Goal: Task Accomplishment & Management: Manage account settings

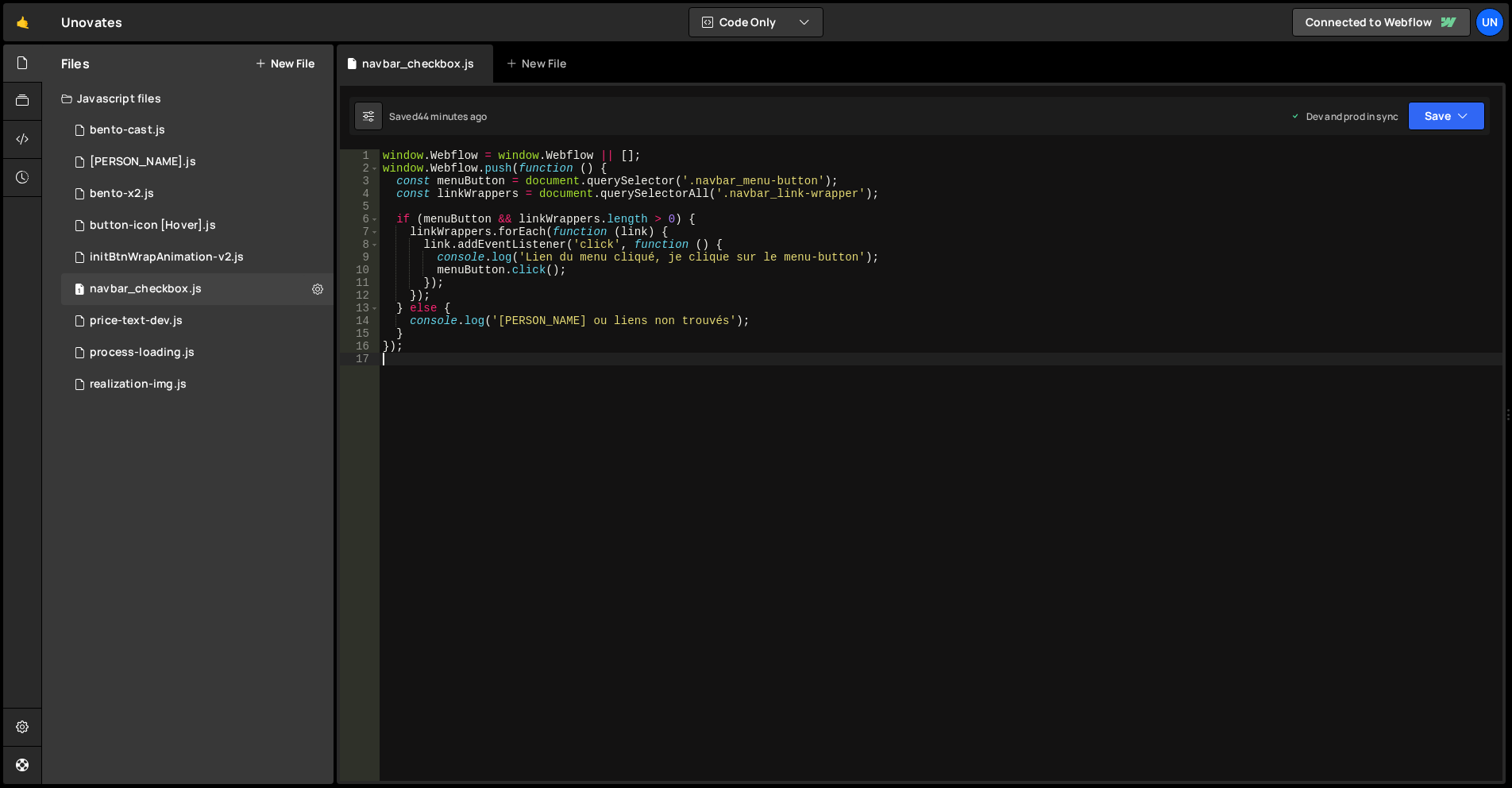
click at [658, 375] on div "window . Webflow = window . Webflow || [ ] ; window . Webflow . push ( function…" at bounding box center [940, 478] width 1122 height 657
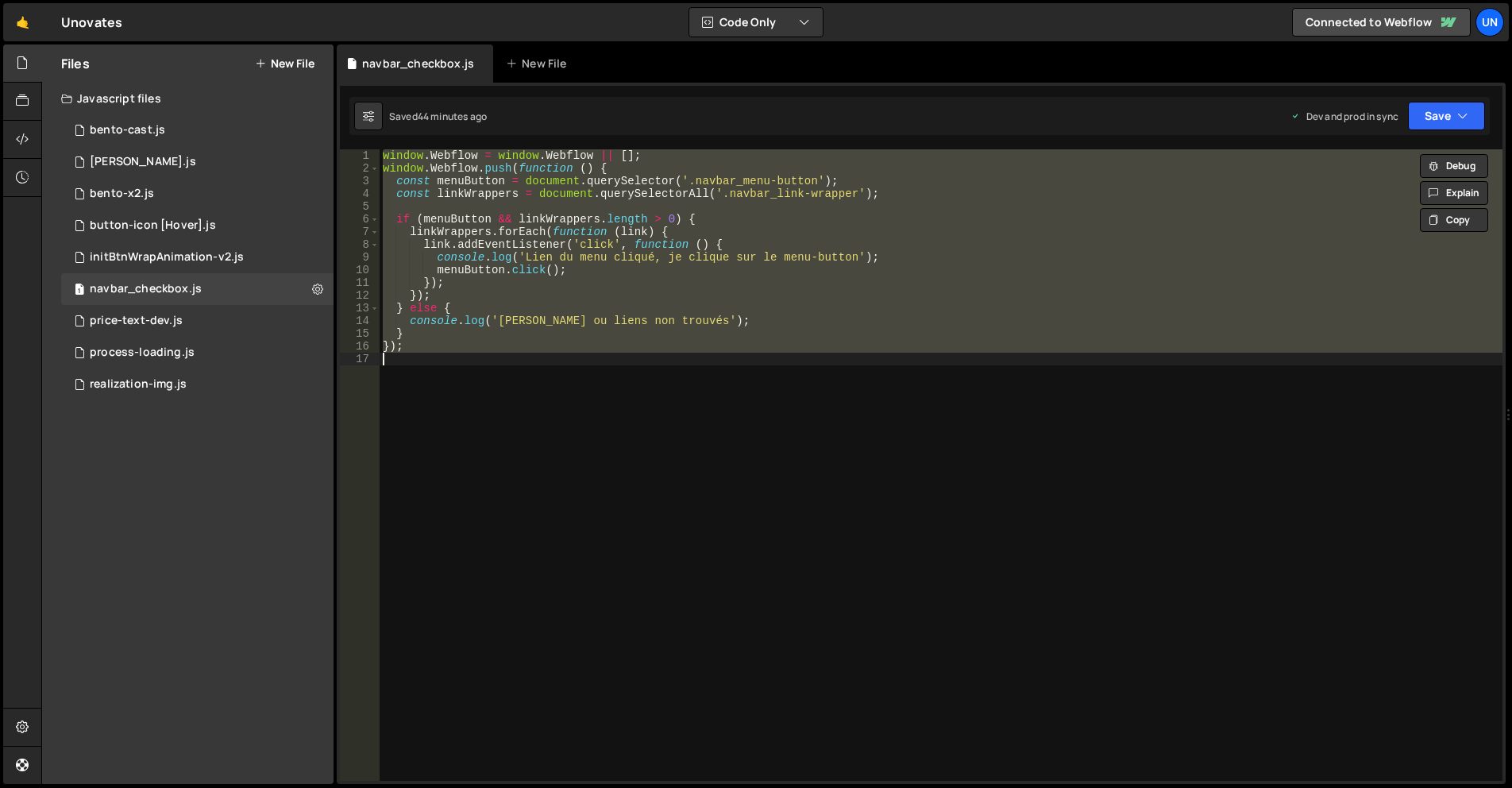
type textarea "// });"
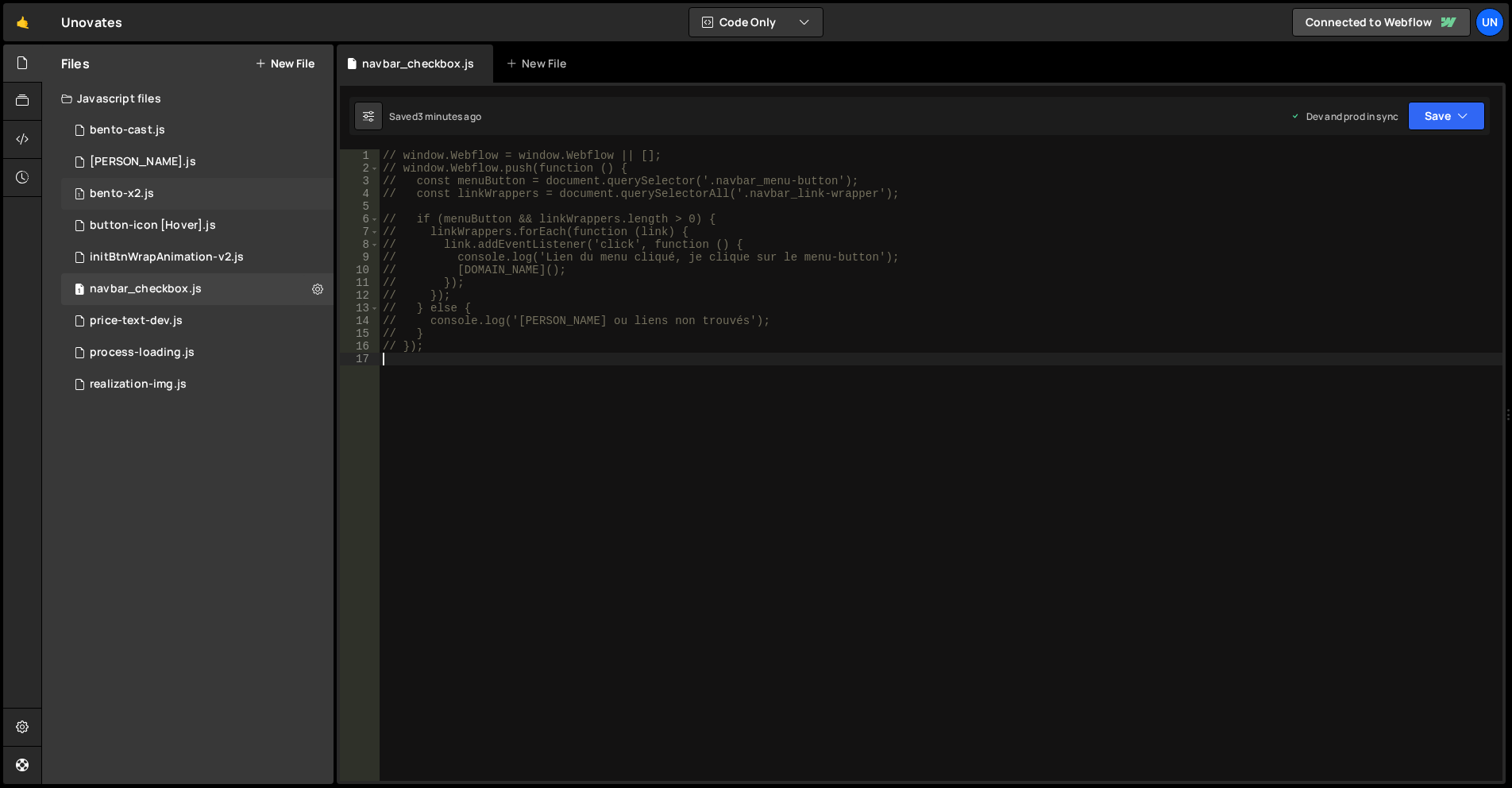
click at [184, 189] on div "1 bento-x2.js 0" at bounding box center [196, 193] width 272 height 32
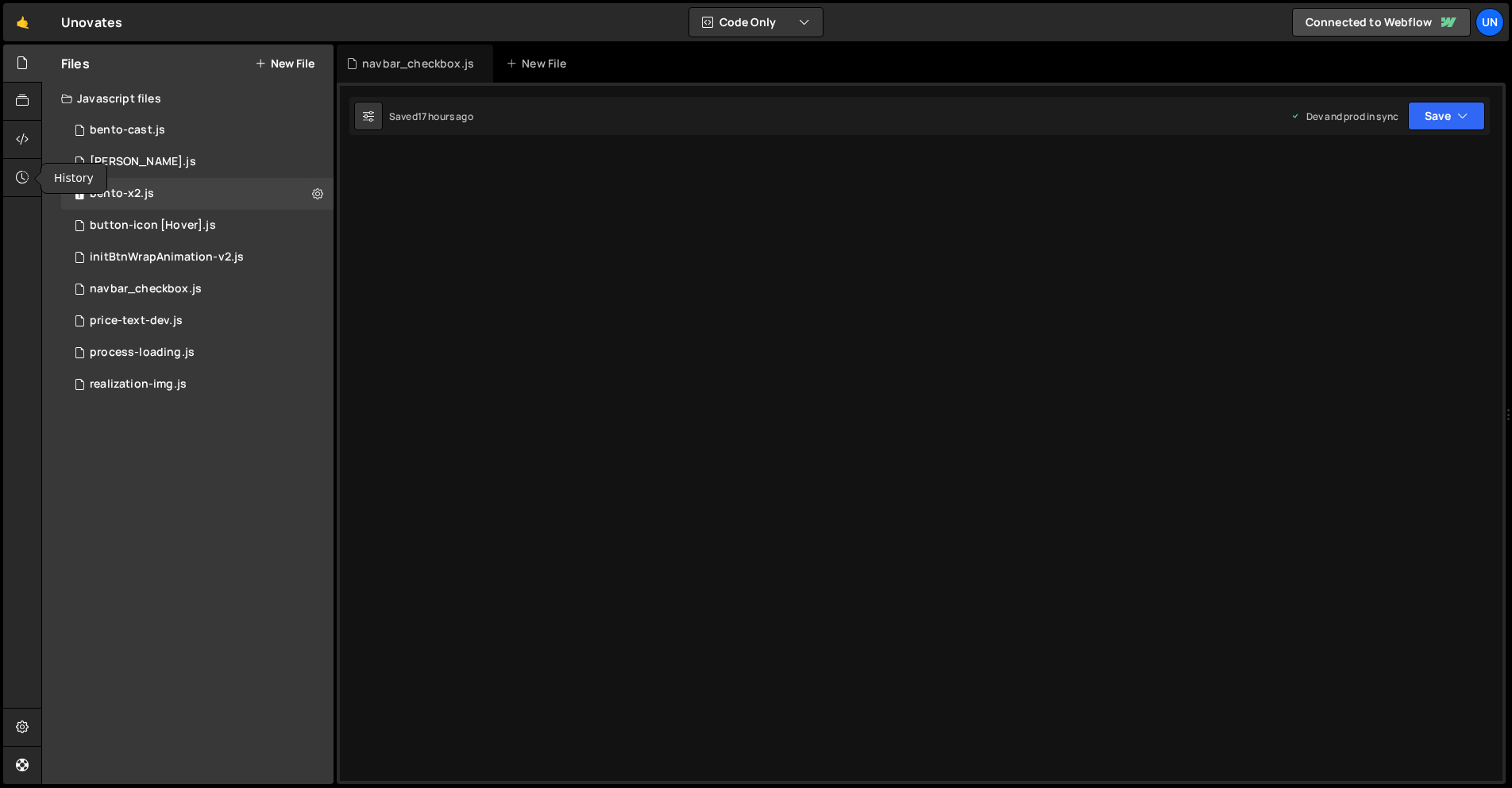
drag, startPoint x: 23, startPoint y: 173, endPoint x: 96, endPoint y: 150, distance: 76.5
click at [23, 173] on icon at bounding box center [22, 177] width 13 height 18
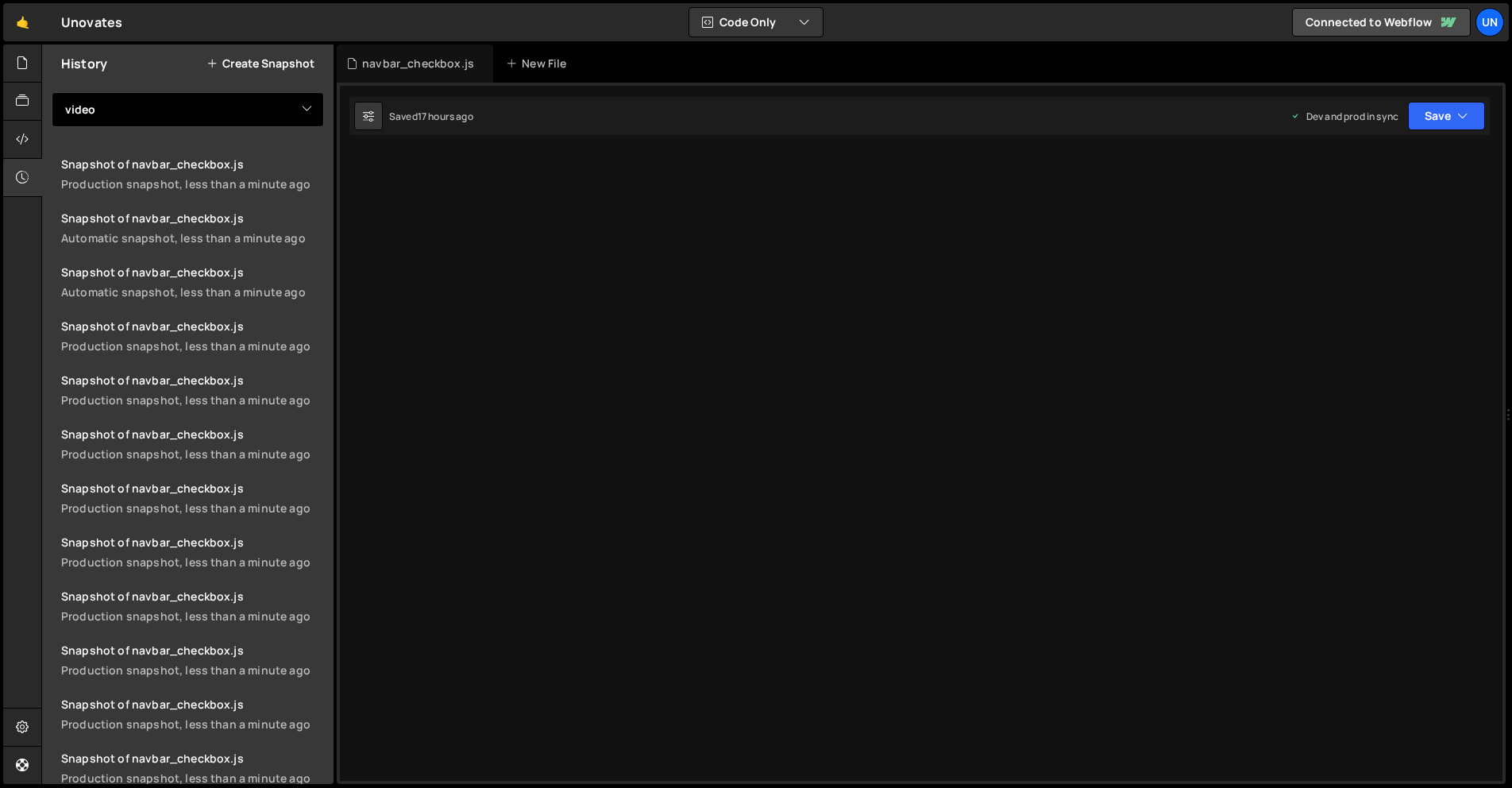
click at [177, 116] on select "View All bento-cast [PERSON_NAME]-x2 button-icon [Hover] initBtnWrapAnimation-v…" at bounding box center [187, 109] width 272 height 35
select select "46934"
click at [51, 93] on select "View All bento-cast [PERSON_NAME]-x2 button-icon [Hover] initBtnWrapAnimation-v…" at bounding box center [187, 109] width 272 height 35
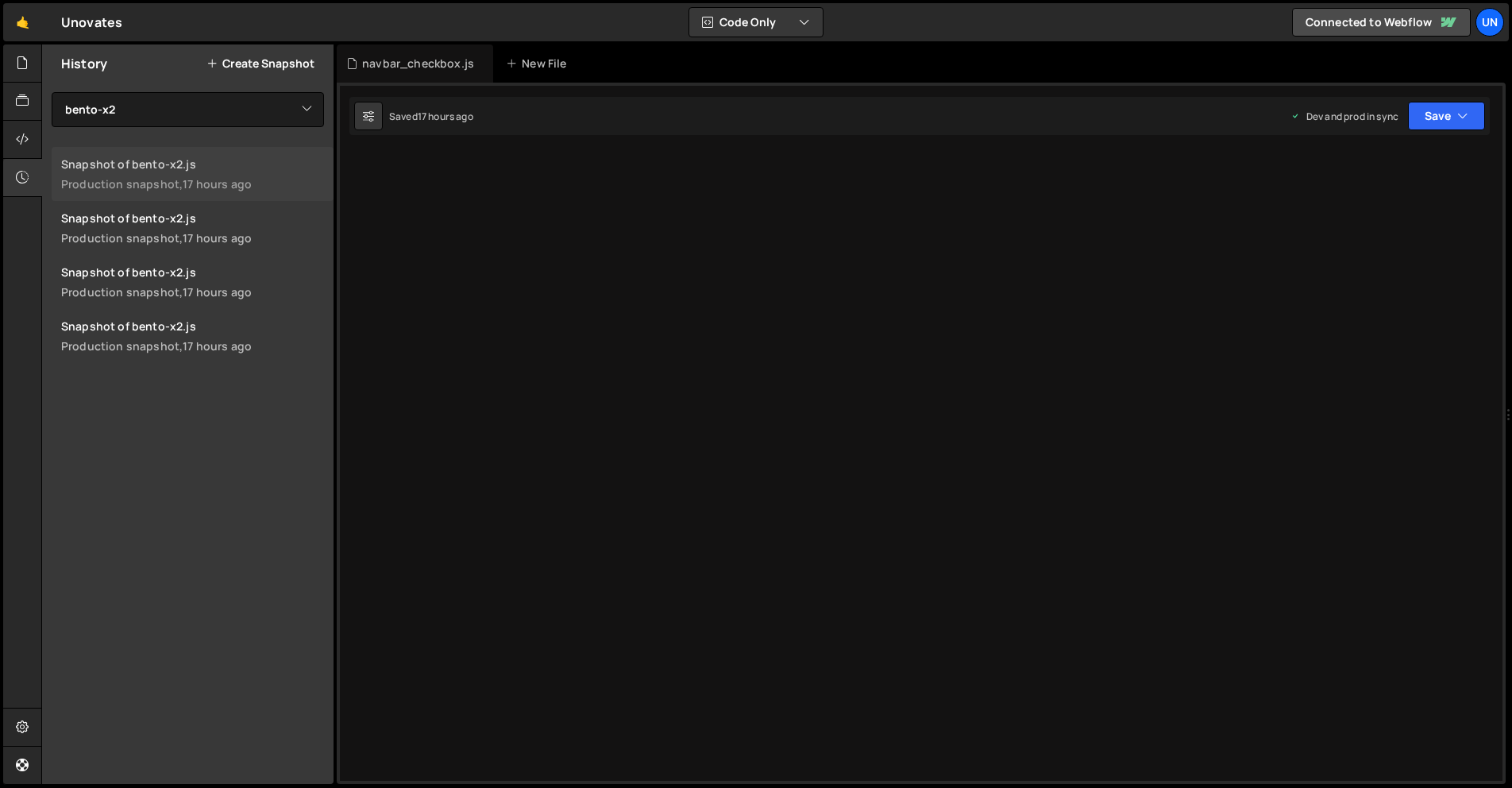
click at [207, 181] on div "17 hours ago" at bounding box center [217, 184] width 69 height 15
drag, startPoint x: 34, startPoint y: 69, endPoint x: 59, endPoint y: 75, distance: 25.7
click at [34, 69] on div at bounding box center [22, 64] width 39 height 38
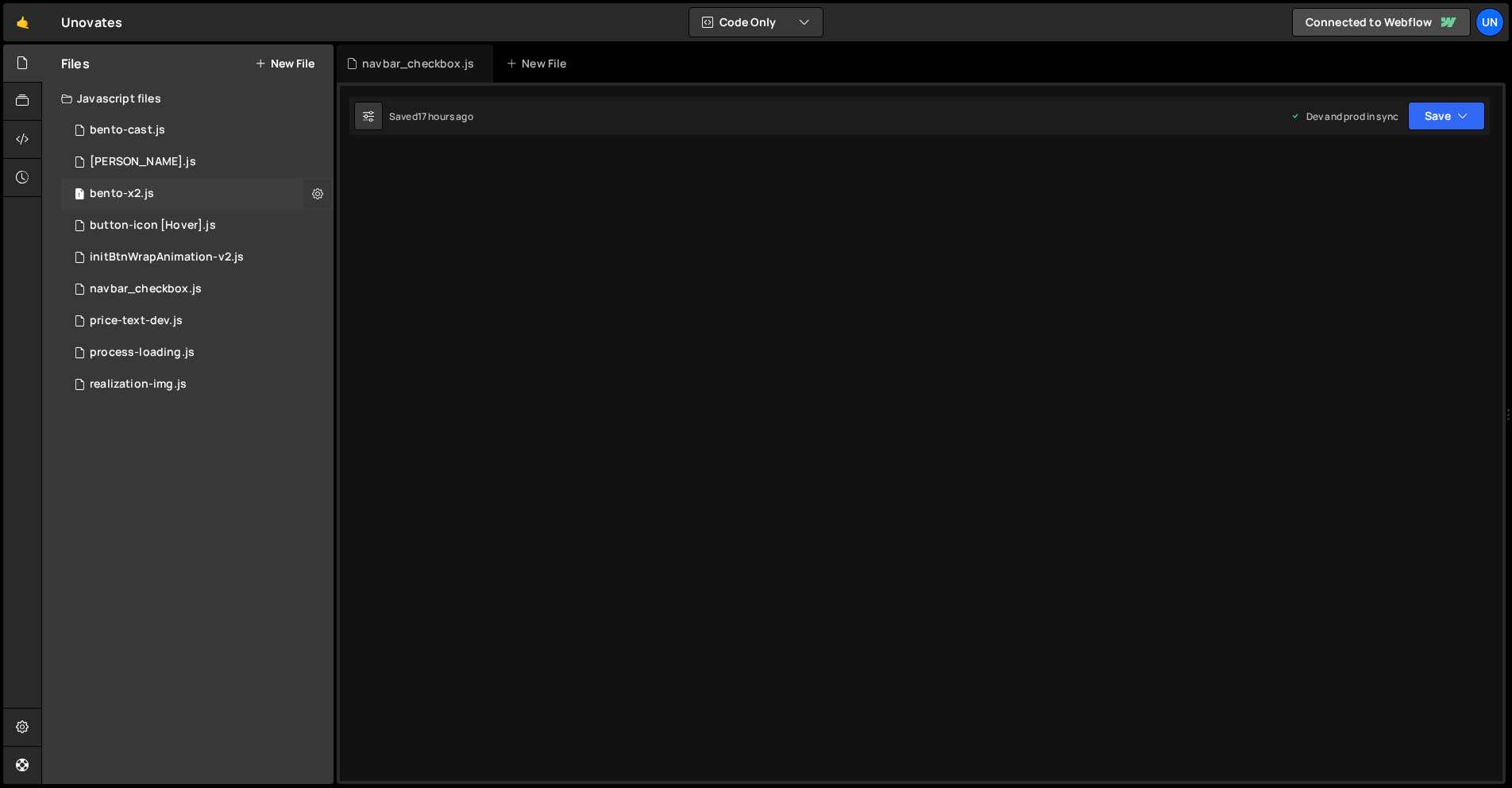
click at [324, 196] on button at bounding box center [318, 193] width 29 height 29
type input "bento-x2"
radio input "true"
checkbox input "true"
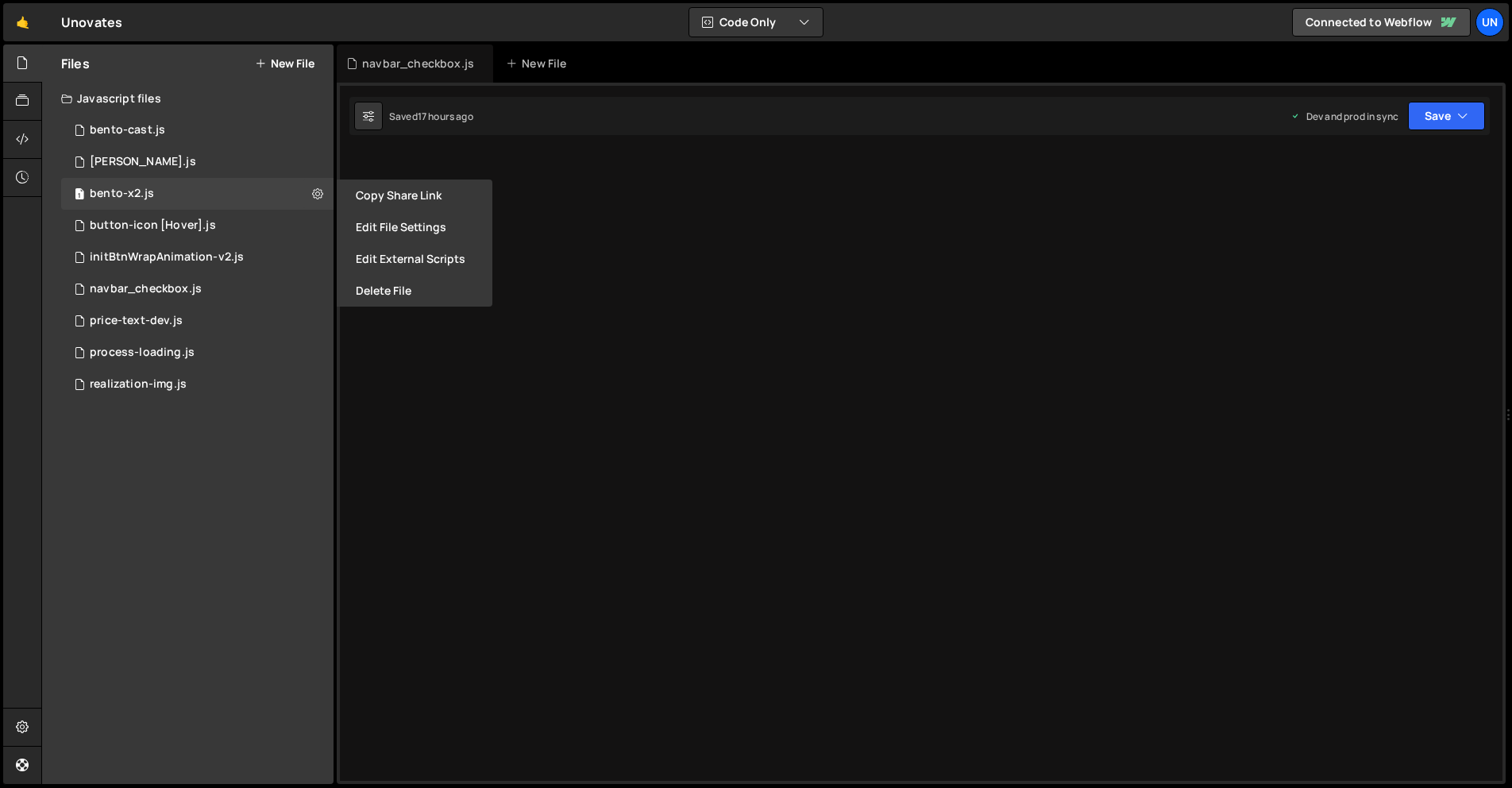
drag, startPoint x: 398, startPoint y: 286, endPoint x: 522, endPoint y: 326, distance: 130.3
click at [398, 286] on button "Delete File" at bounding box center [414, 291] width 156 height 32
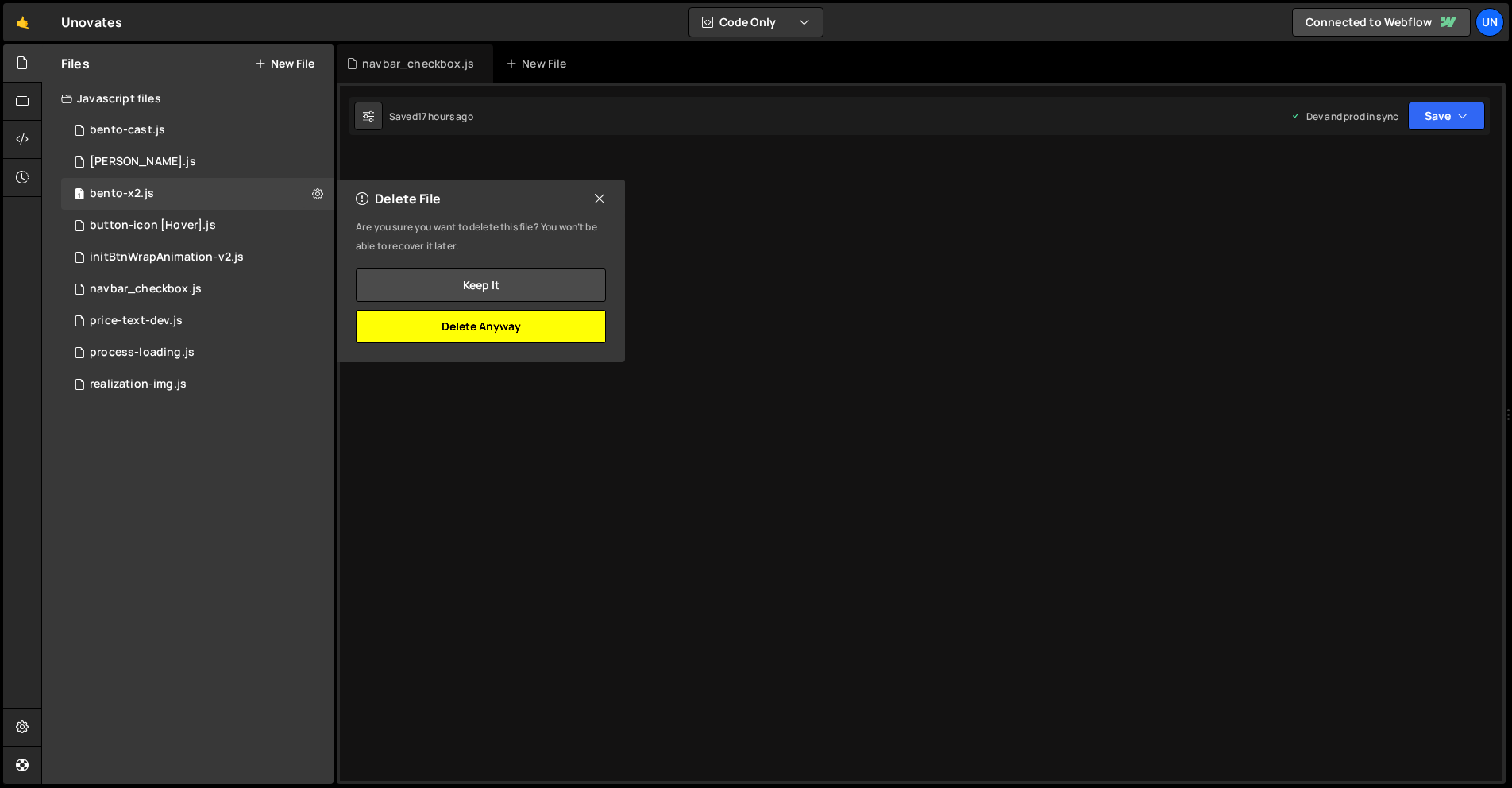
drag, startPoint x: 549, startPoint y: 317, endPoint x: 417, endPoint y: 190, distance: 183.2
click at [548, 317] on button "Delete Anyway" at bounding box center [481, 326] width 250 height 34
checkbox input "false"
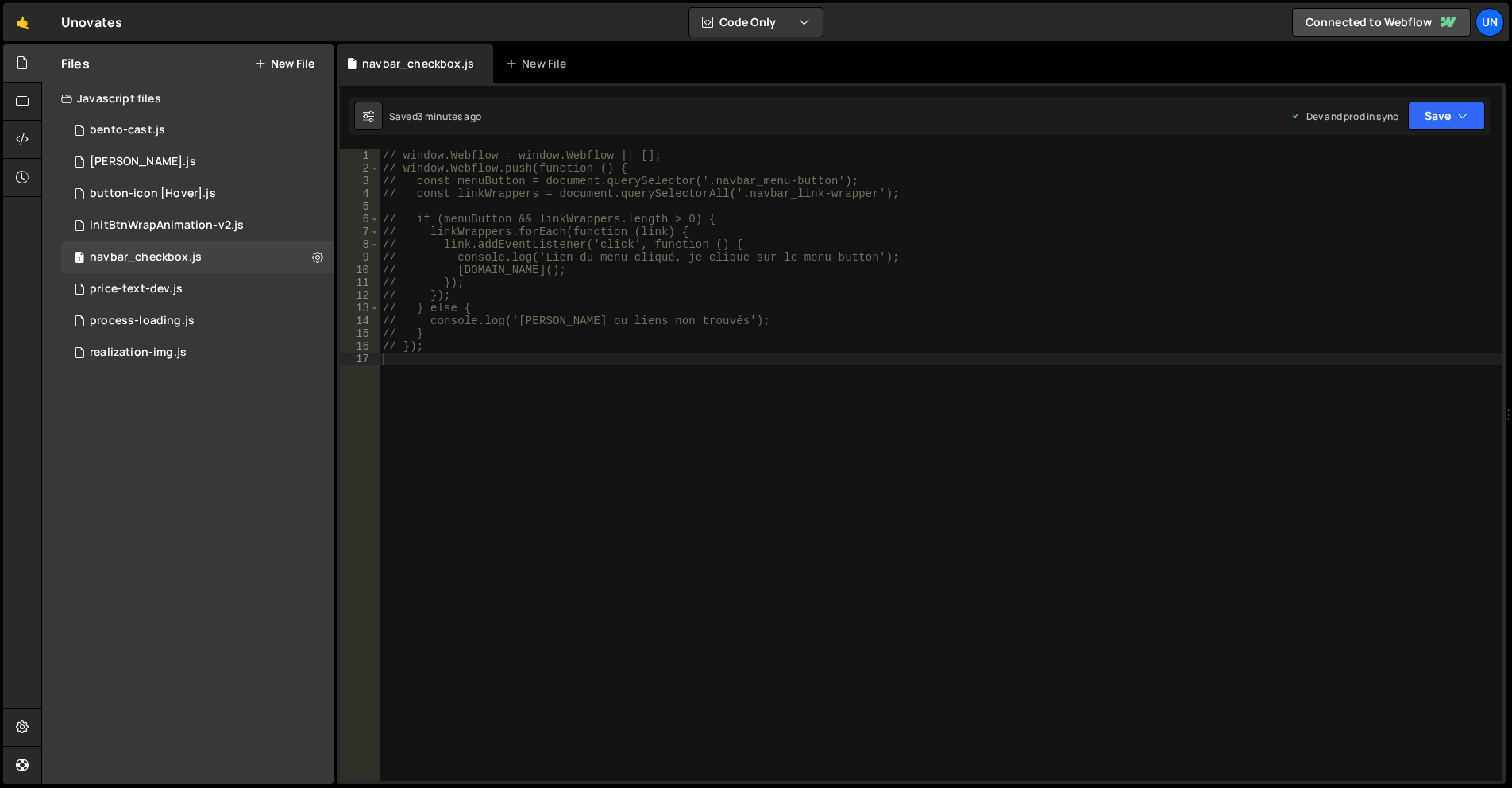
click at [281, 66] on button "New File" at bounding box center [285, 64] width 60 height 13
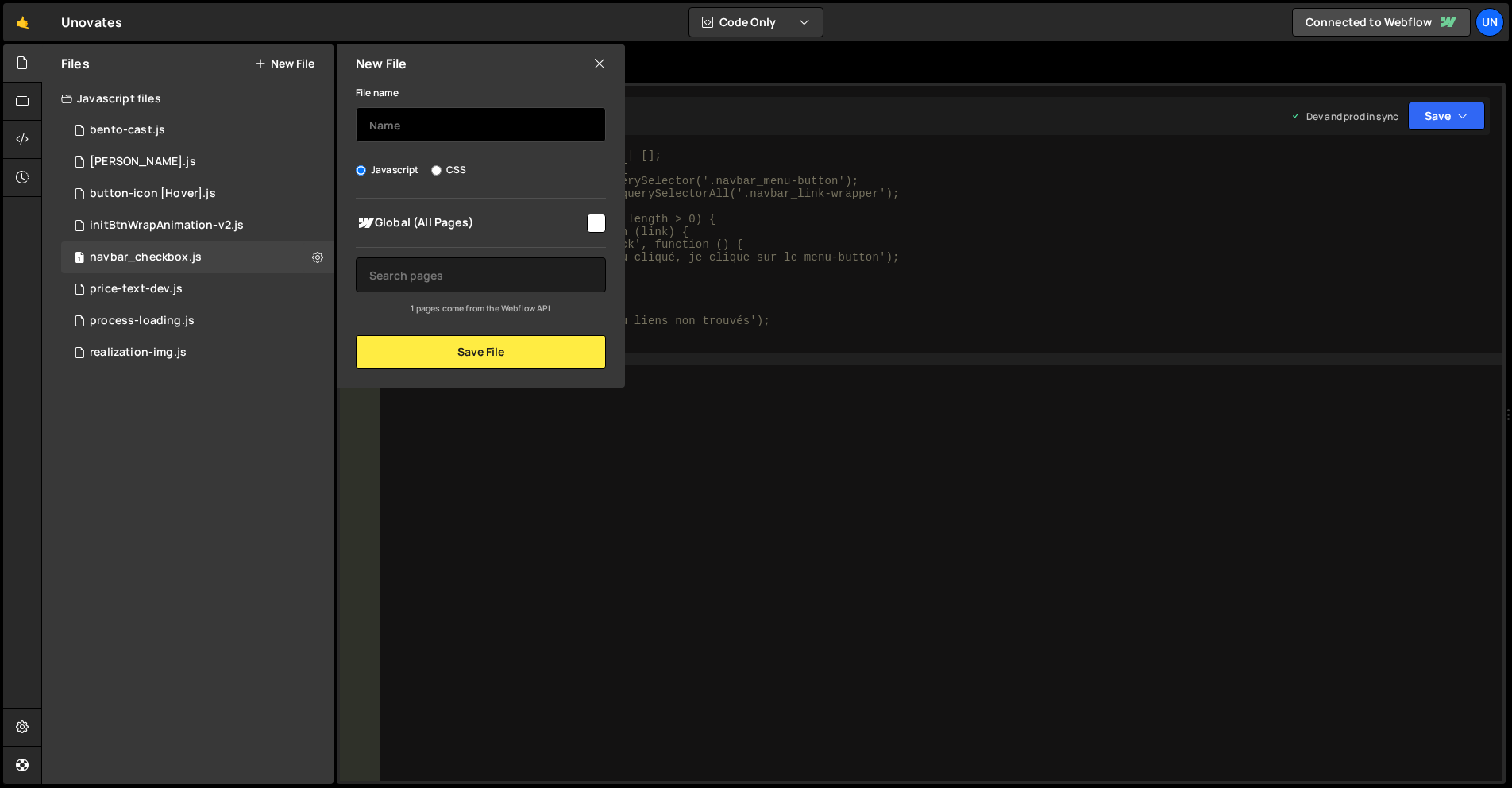
click at [384, 119] on input "text" at bounding box center [481, 124] width 250 height 35
type input "bento-x2"
click at [608, 217] on div "Global (All Pages) 1 pages come from the Webflow API" at bounding box center [480, 256] width 288 height 117
click at [599, 222] on input "checkbox" at bounding box center [596, 223] width 19 height 19
checkbox input "true"
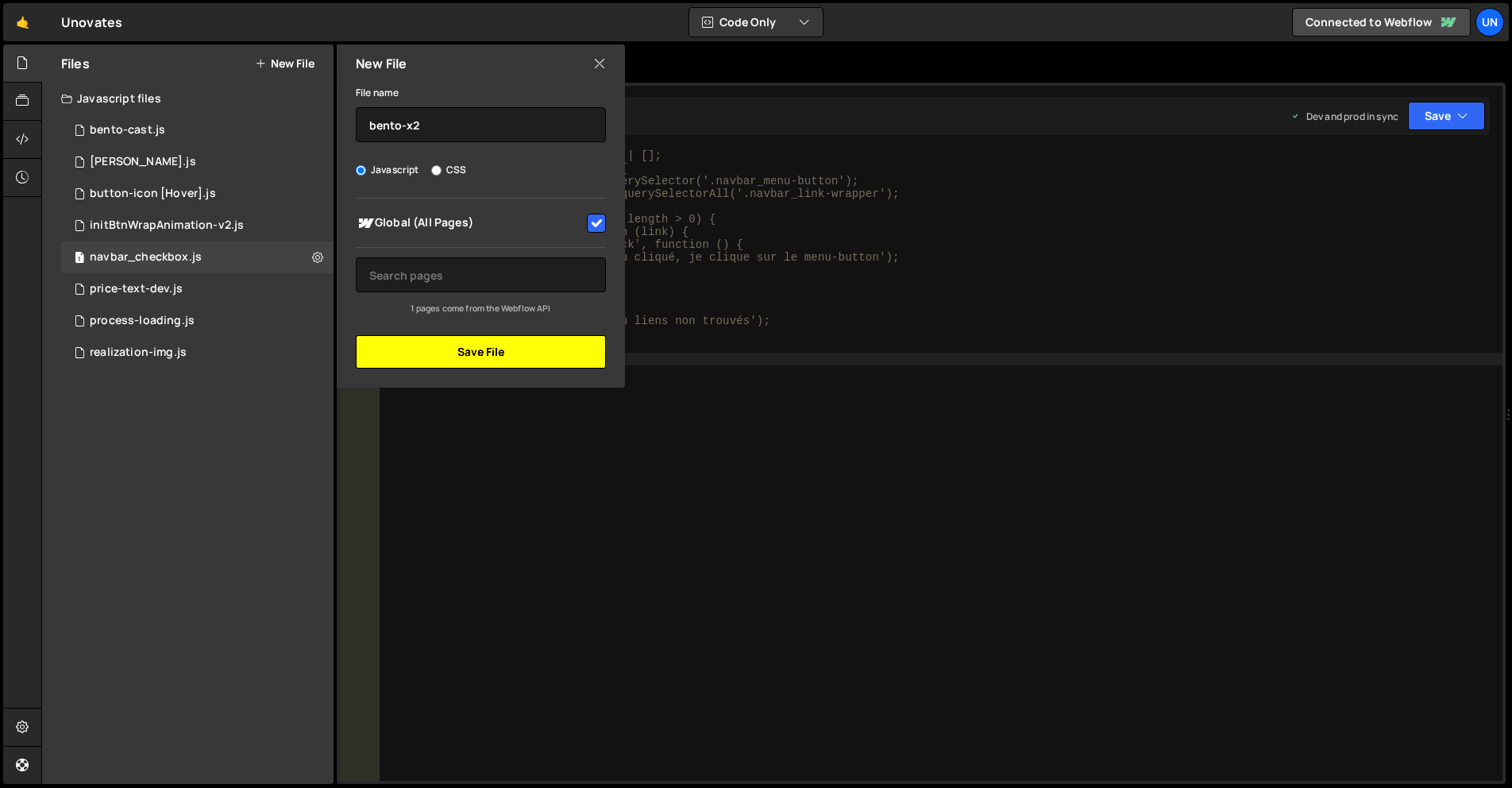
click at [550, 336] on button "Save File" at bounding box center [481, 352] width 250 height 34
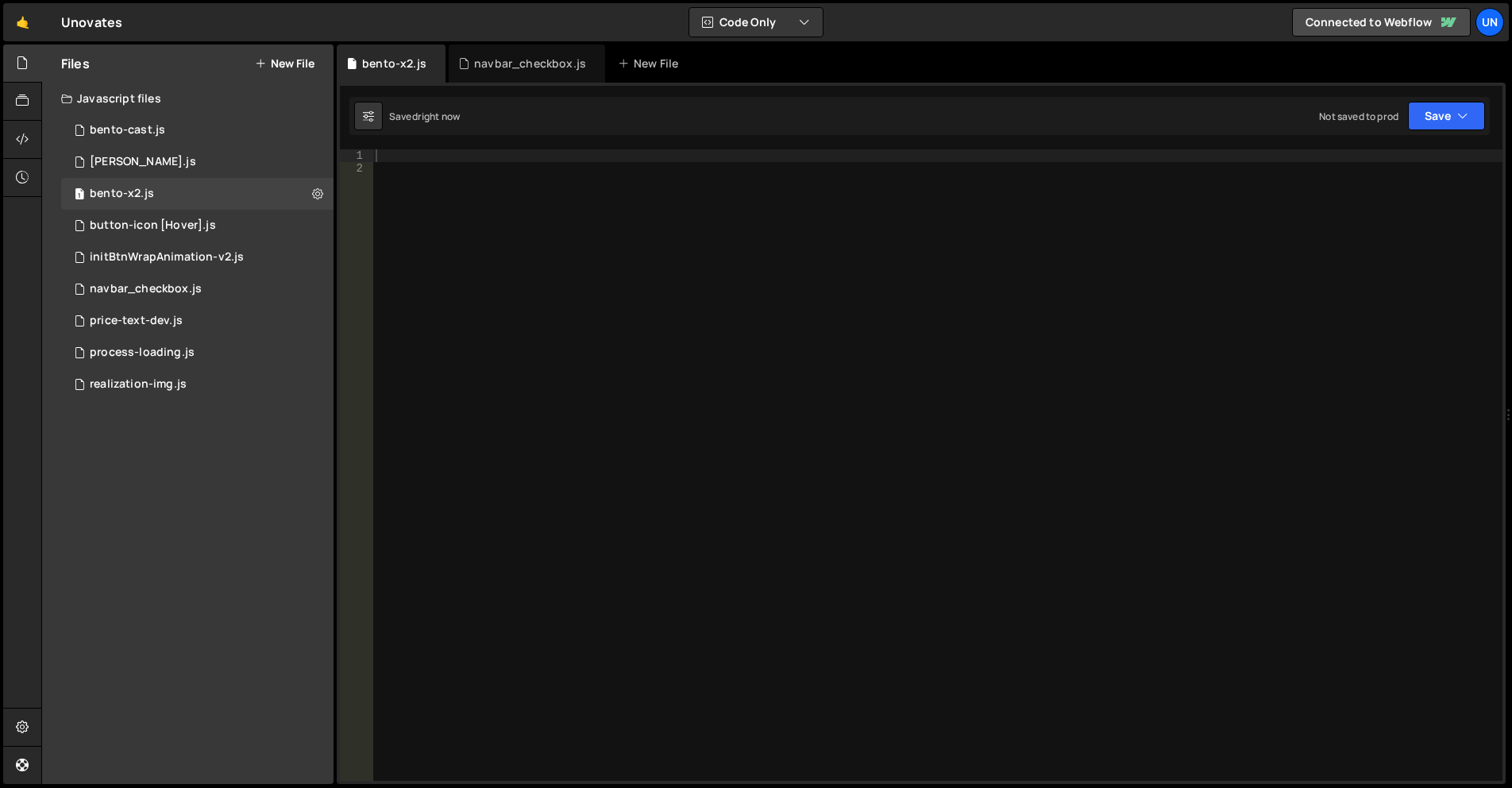
click at [739, 308] on div at bounding box center [936, 478] width 1130 height 657
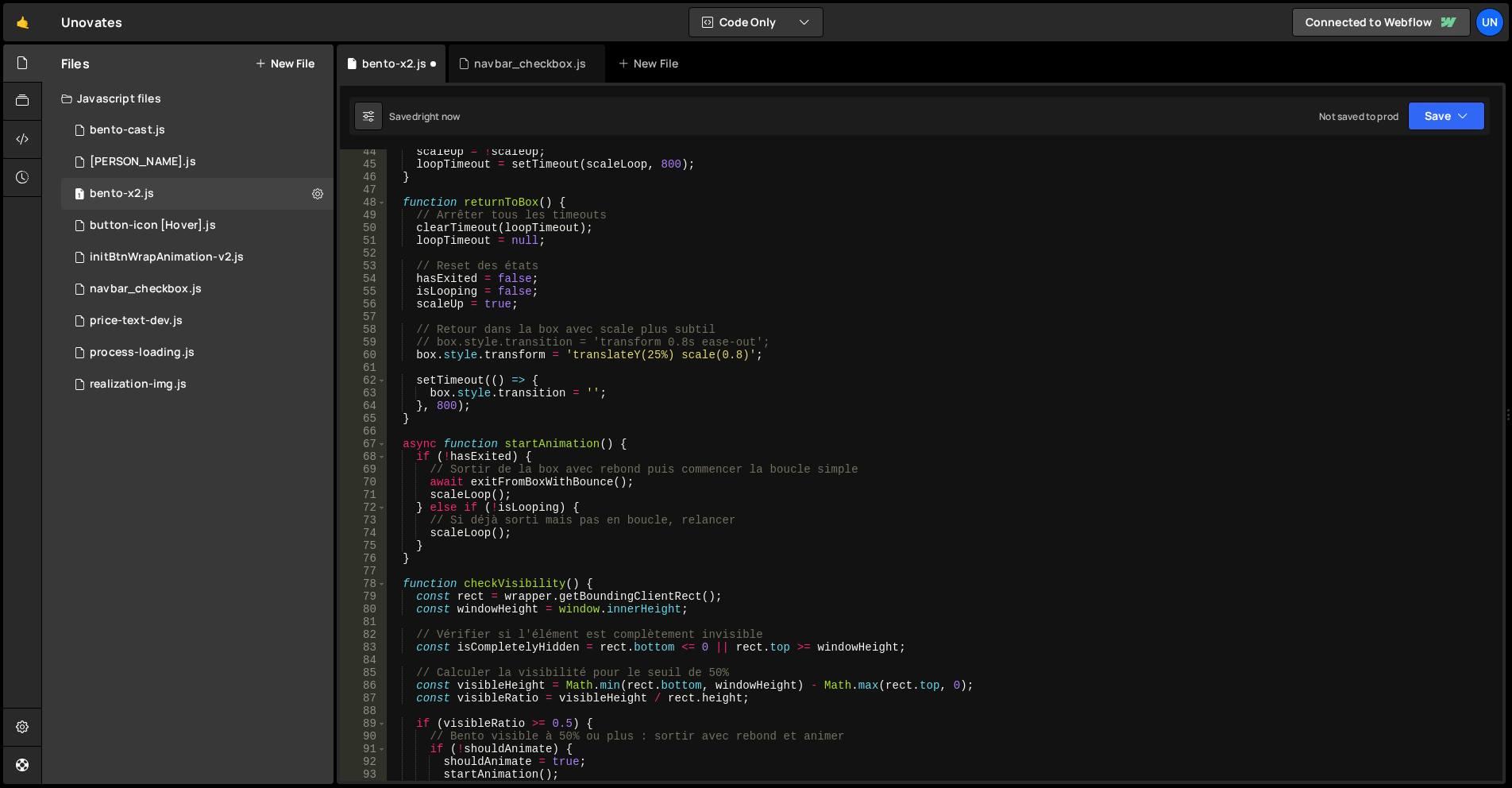
scroll to position [455, 0]
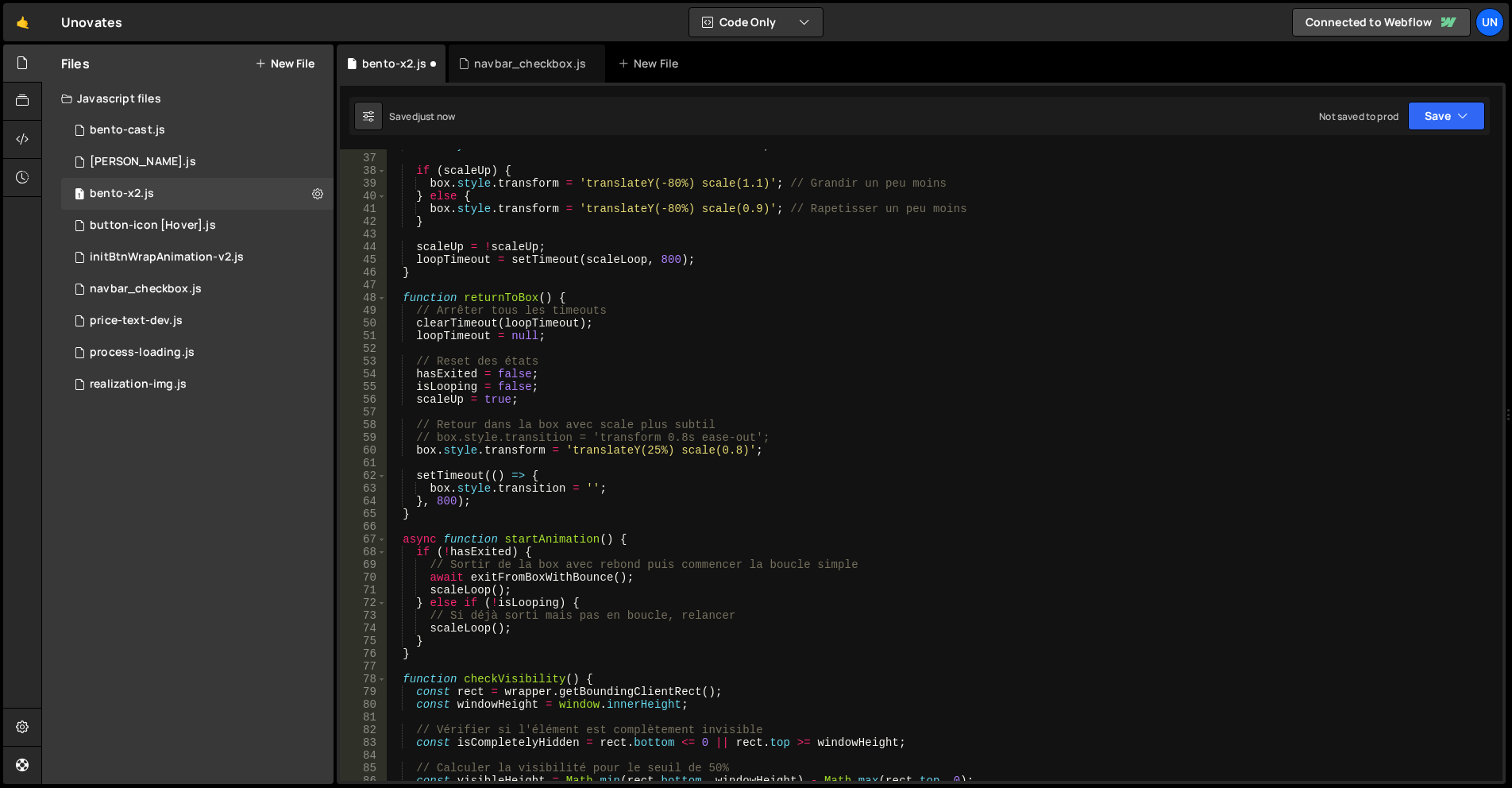
click at [656, 451] on div "box . style . transition = 'transform 0.8s ease-in-out' ; if ( scaleUp ) { box …" at bounding box center [941, 467] width 1110 height 657
type textarea "box.style.transform = 'translateY(15%) scale(0.8)';"
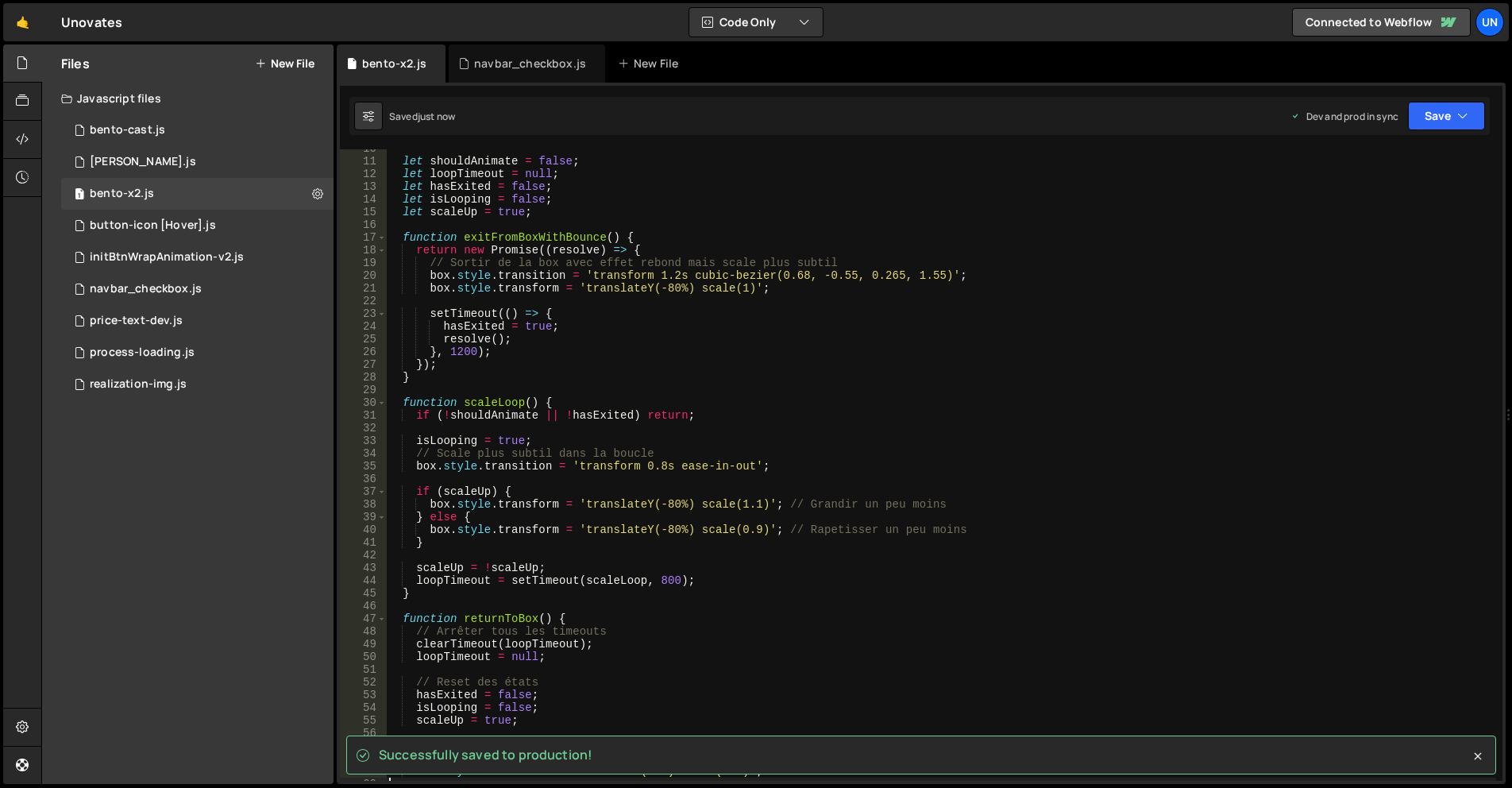
scroll to position [74, 0]
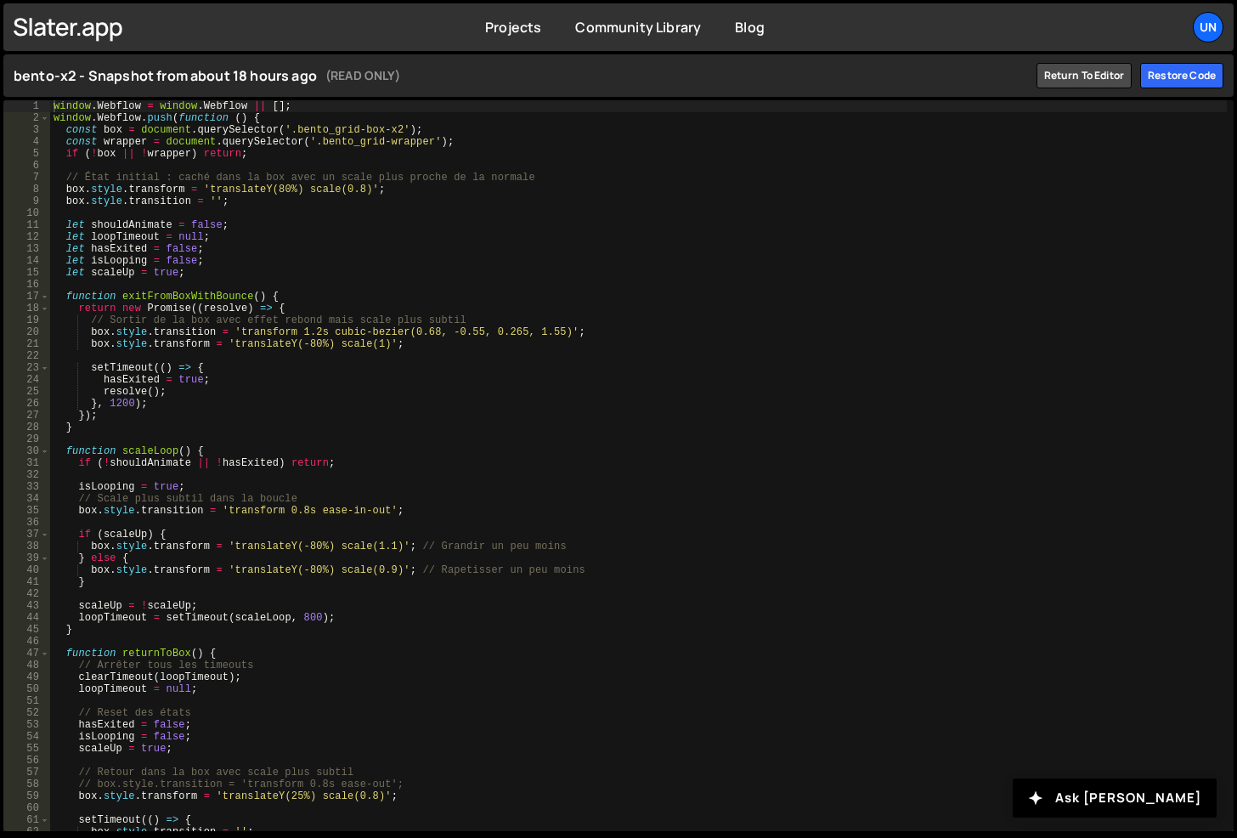
click at [626, 280] on div "window . Webflow = window . Webflow || [ ] ; window . Webflow . push ( function…" at bounding box center [638, 477] width 1177 height 754
type textarea "});"
